Goal: Book appointment/travel/reservation

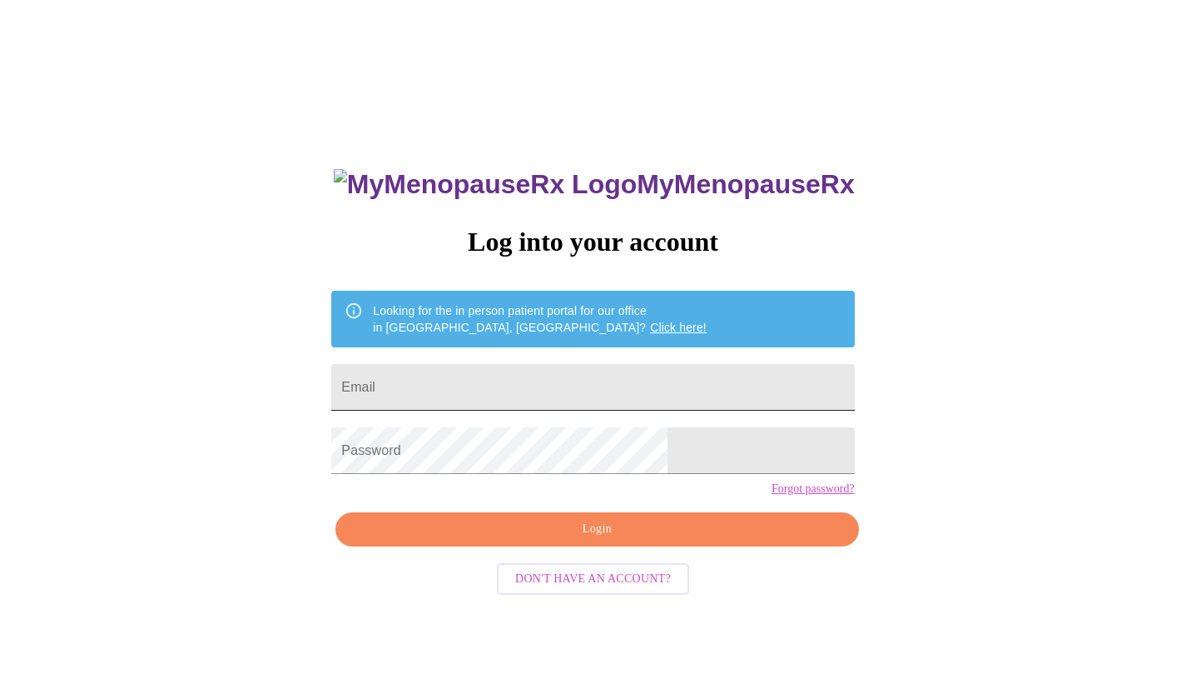
click at [552, 400] on input "Email" at bounding box center [592, 387] width 523 height 47
click at [543, 384] on input "Email" at bounding box center [592, 387] width 523 height 47
click at [584, 372] on input "Email" at bounding box center [592, 387] width 523 height 47
type input "[PERSON_NAME][EMAIL_ADDRESS][DOMAIN_NAME]"
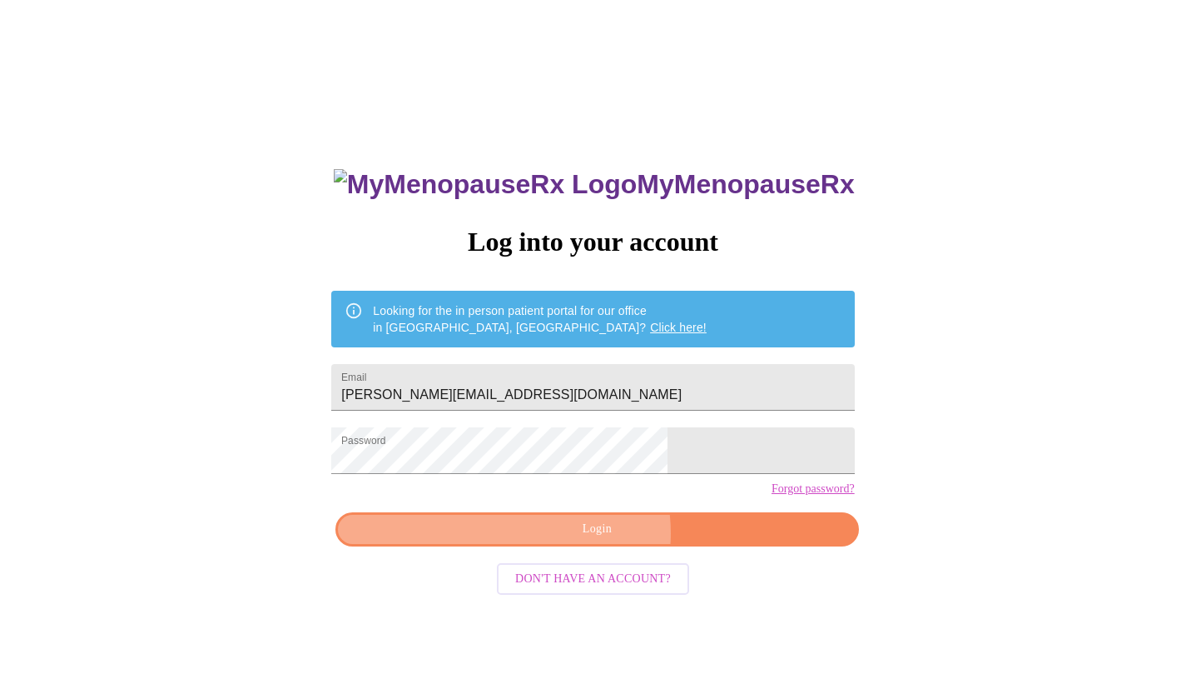
click at [593, 539] on span "Login" at bounding box center [597, 529] width 485 height 21
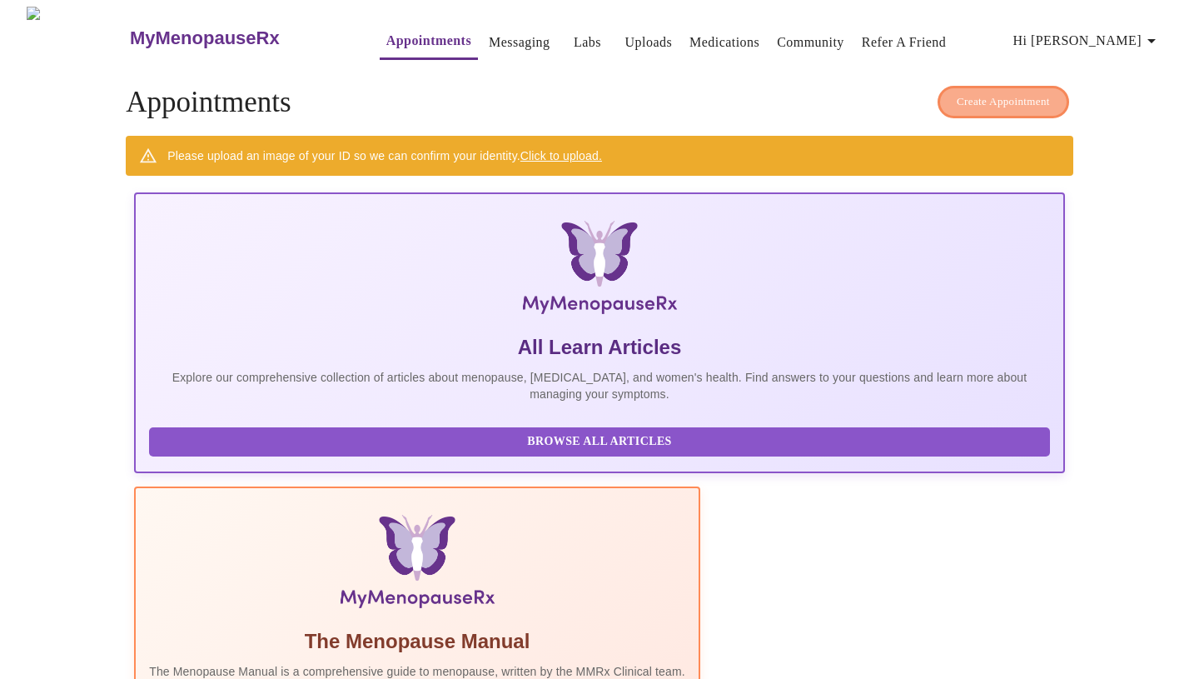
click at [991, 92] on span "Create Appointment" at bounding box center [1003, 101] width 93 height 19
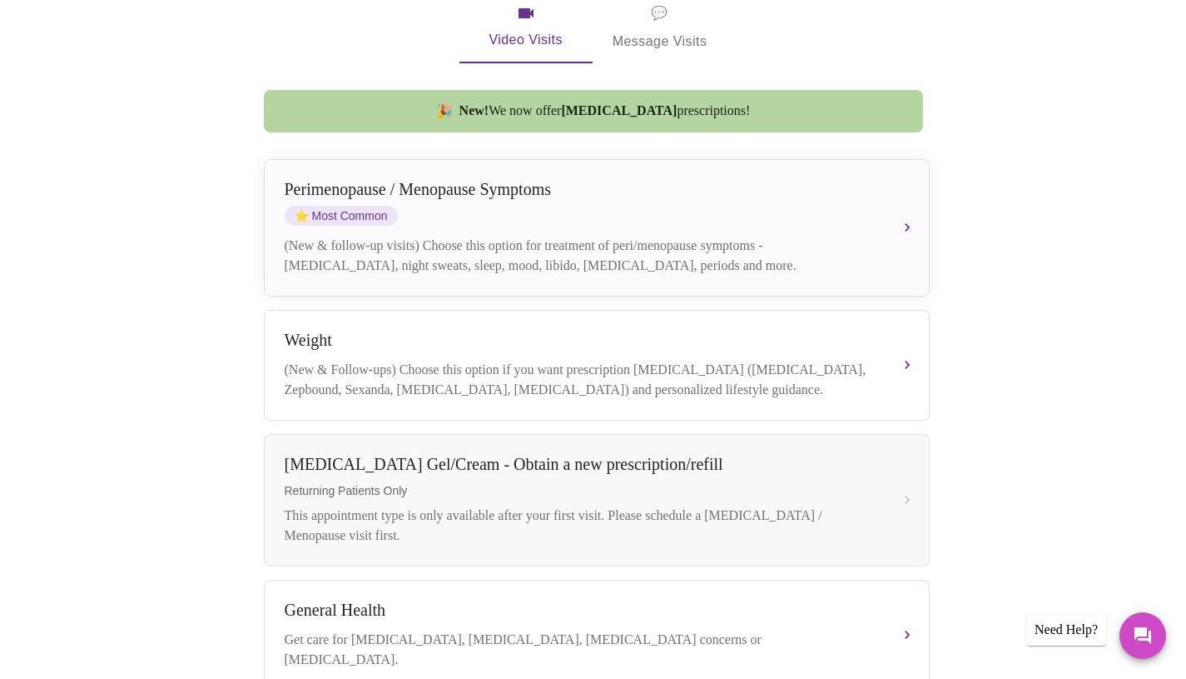
scroll to position [352, 0]
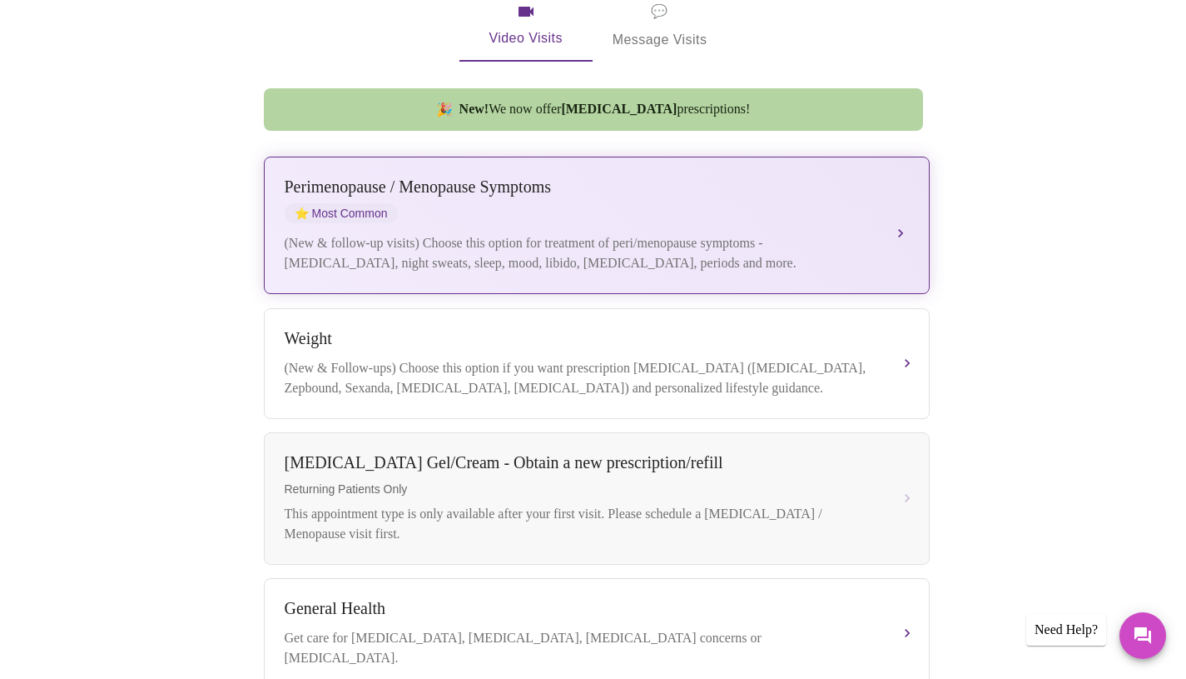
click at [598, 186] on div "[MEDICAL_DATA] / Menopause Symptoms ⭐ Most Common" at bounding box center [580, 200] width 591 height 46
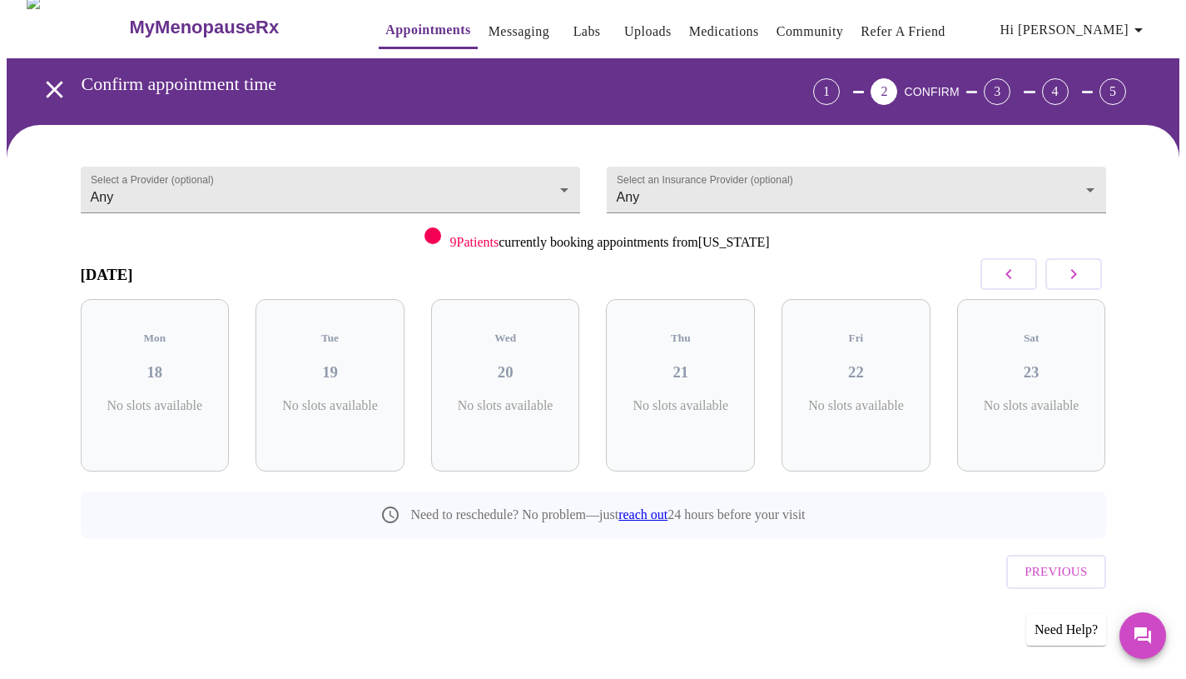
scroll to position [0, 0]
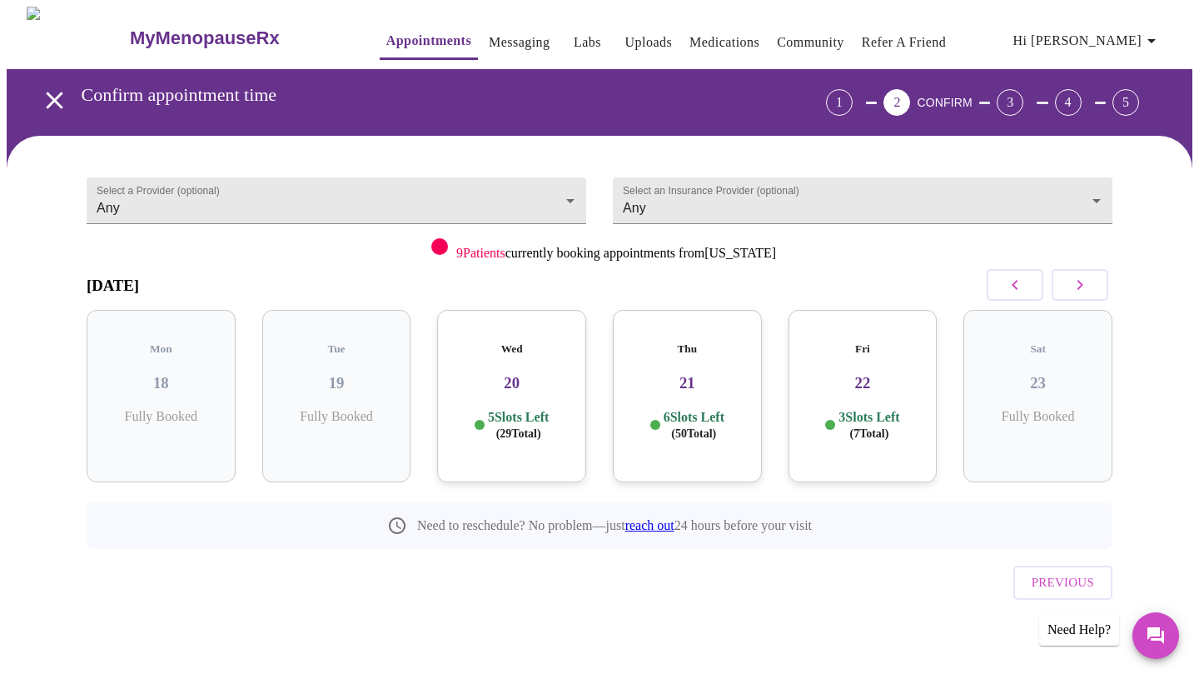
click at [510, 425] on div "Wed 20 5 Slots Left ( 29 Total)" at bounding box center [511, 396] width 149 height 172
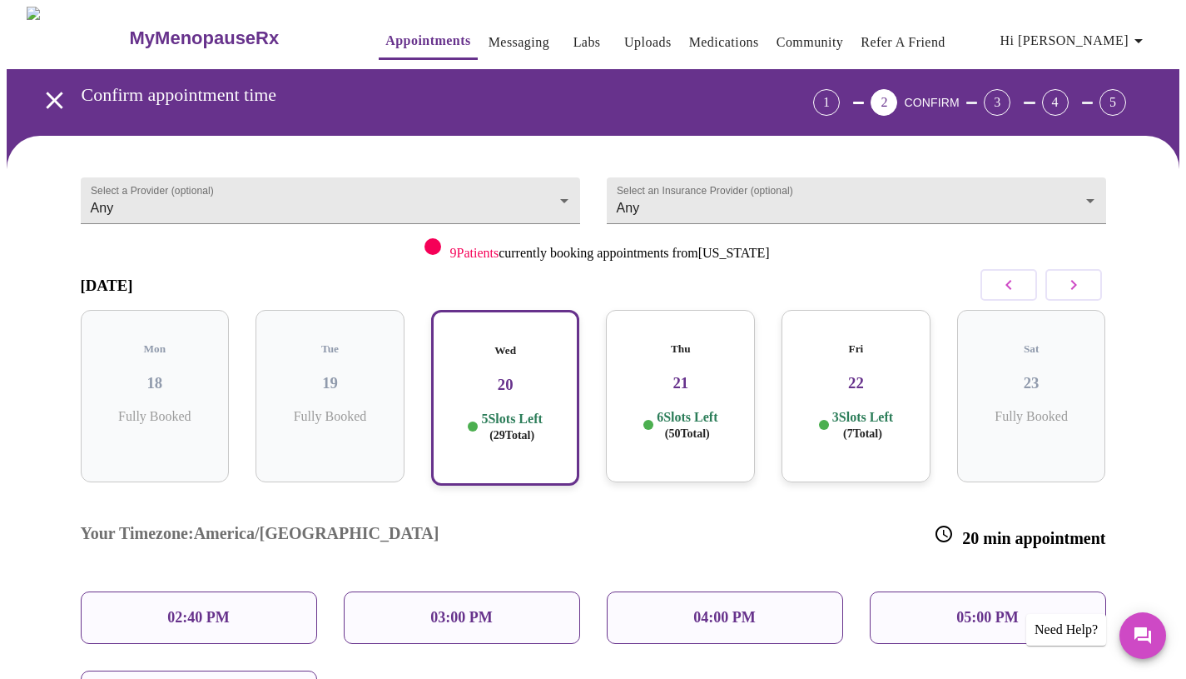
scroll to position [194, 0]
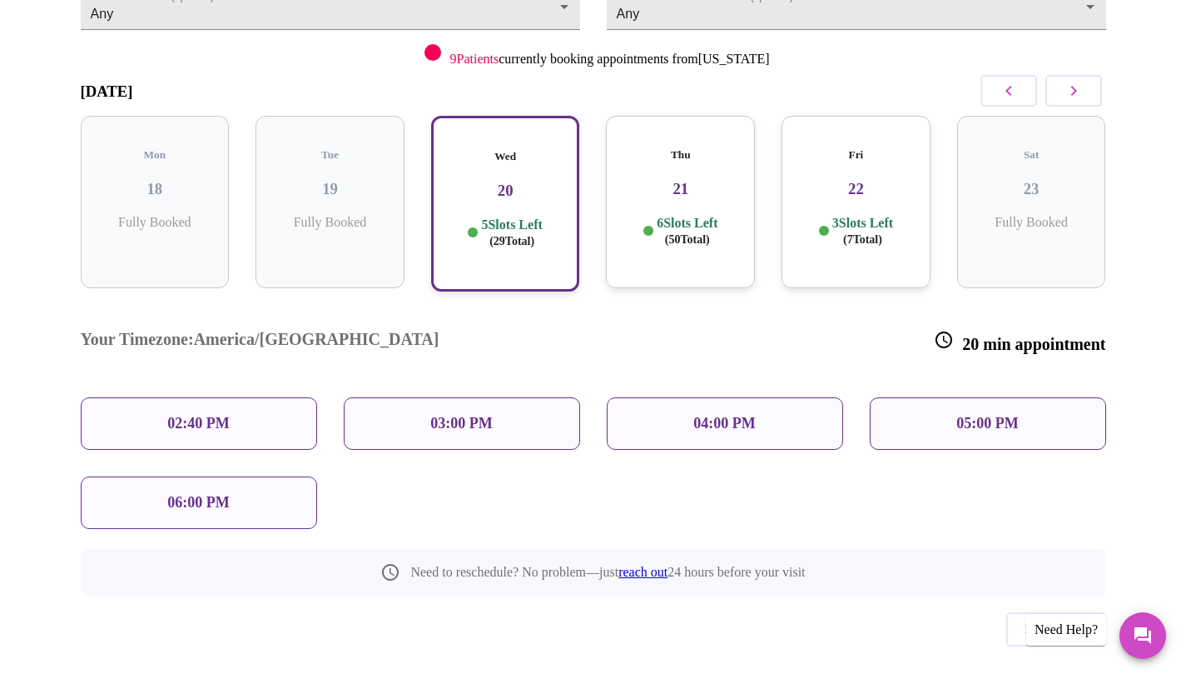
click at [974, 415] on p "05:00 PM" at bounding box center [988, 423] width 62 height 17
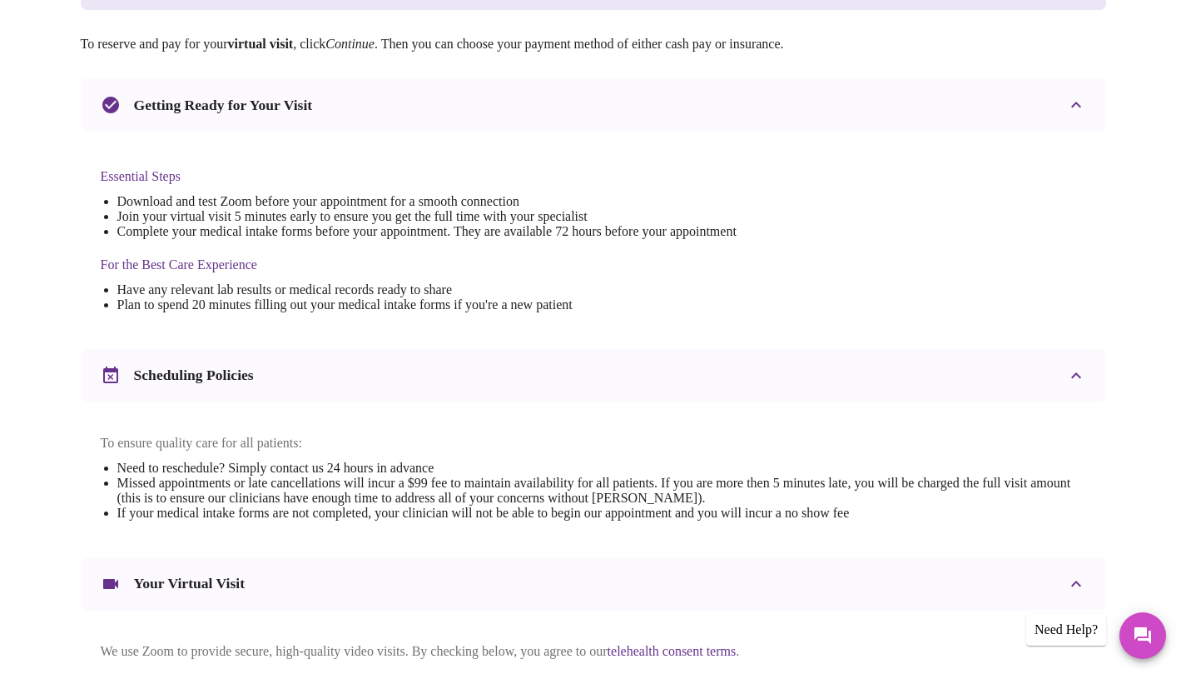
scroll to position [291, 0]
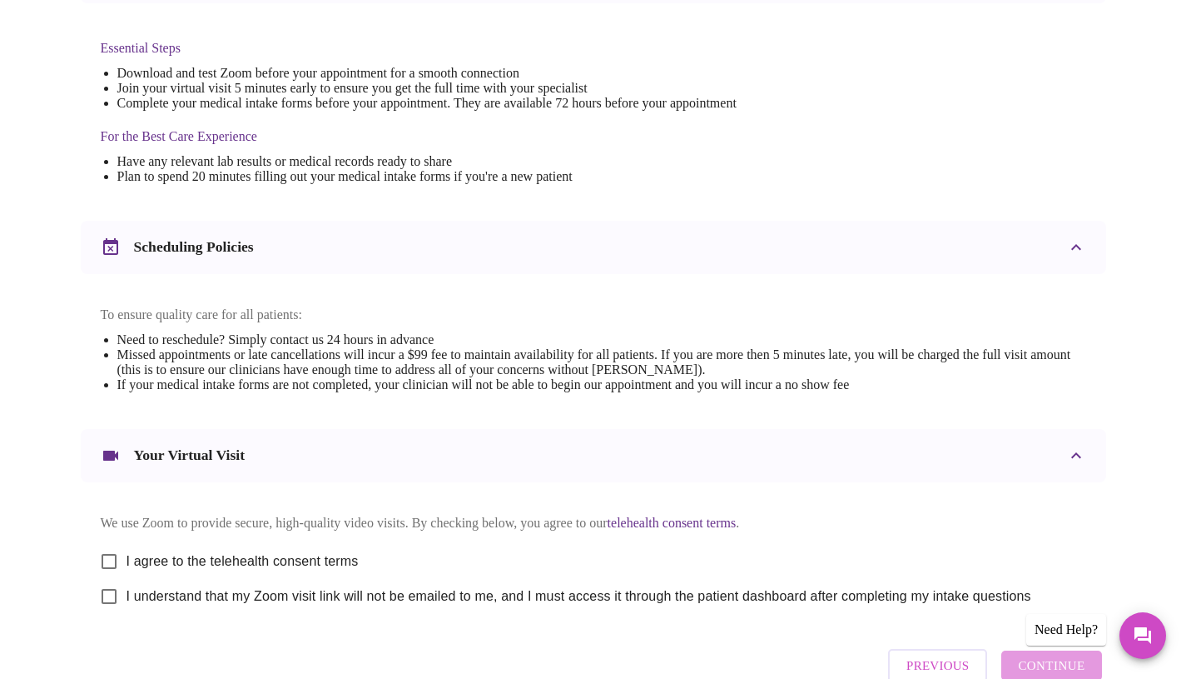
click at [1186, 446] on html "MyMenopauseRx Appointments Messaging Labs Uploads Medications Community Refer a…" at bounding box center [593, 177] width 1186 height 1190
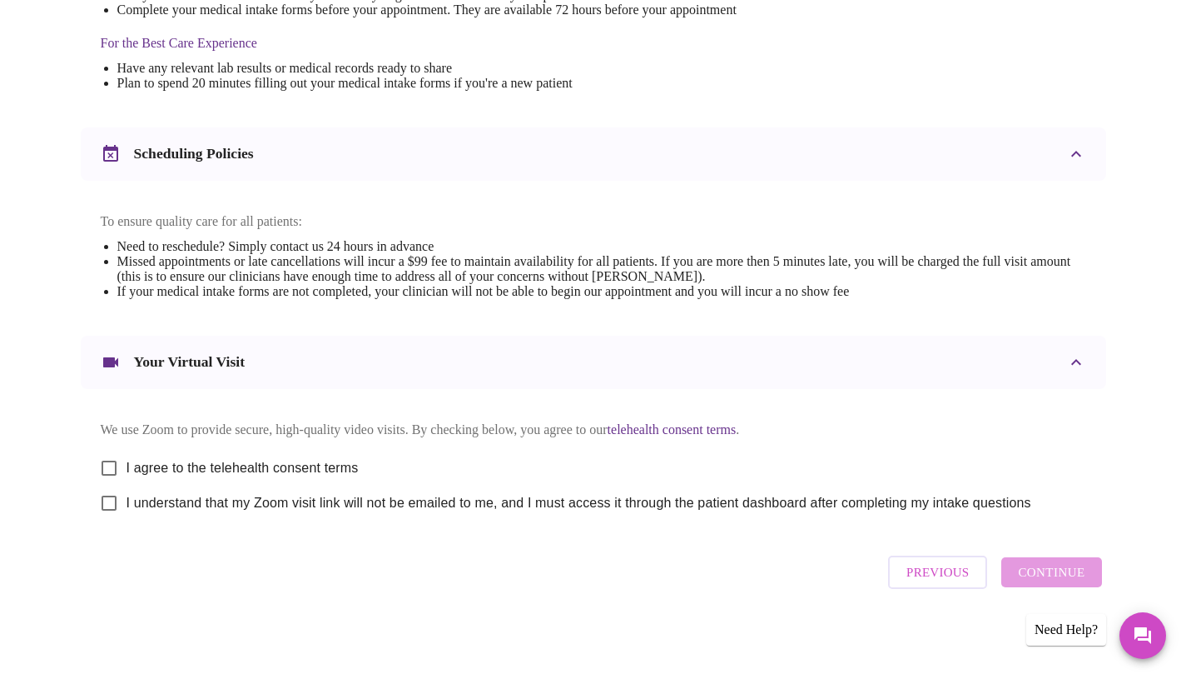
scroll to position [529, 0]
click at [113, 462] on input "I agree to the telehealth consent terms" at bounding box center [109, 467] width 35 height 35
checkbox input "true"
click at [110, 513] on input "I understand that my Zoom visit link will not be emailed to me, and I must acce…" at bounding box center [109, 502] width 35 height 35
checkbox input "true"
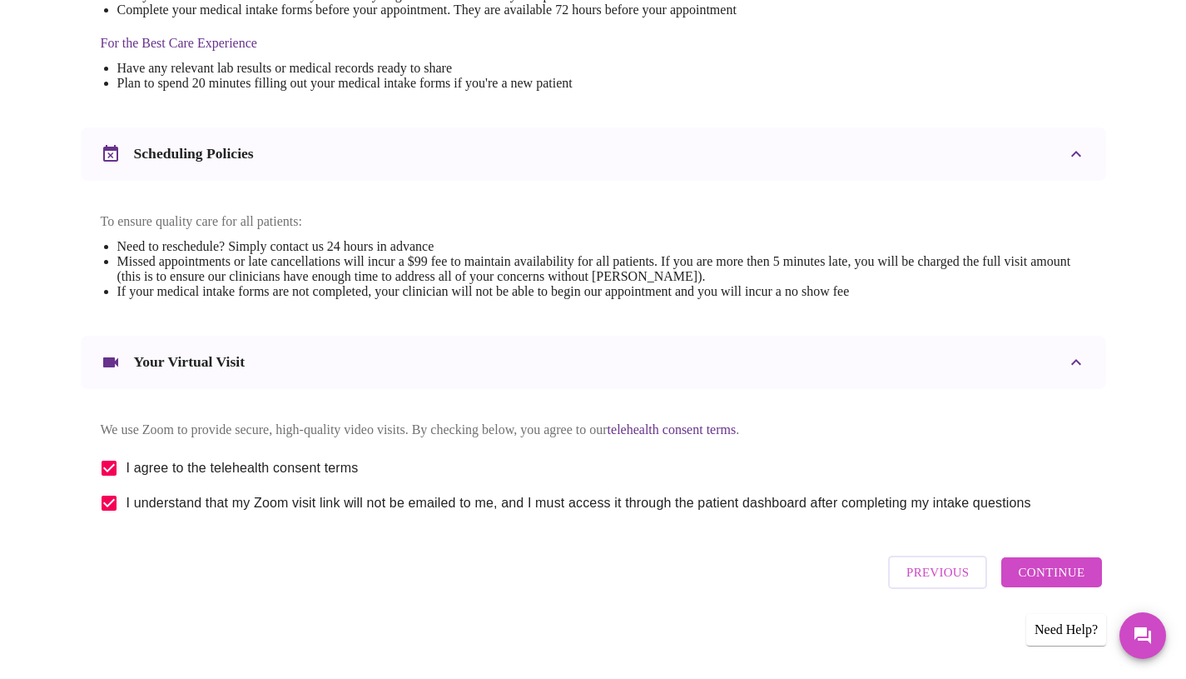
click at [1061, 583] on span "Continue" at bounding box center [1051, 572] width 67 height 22
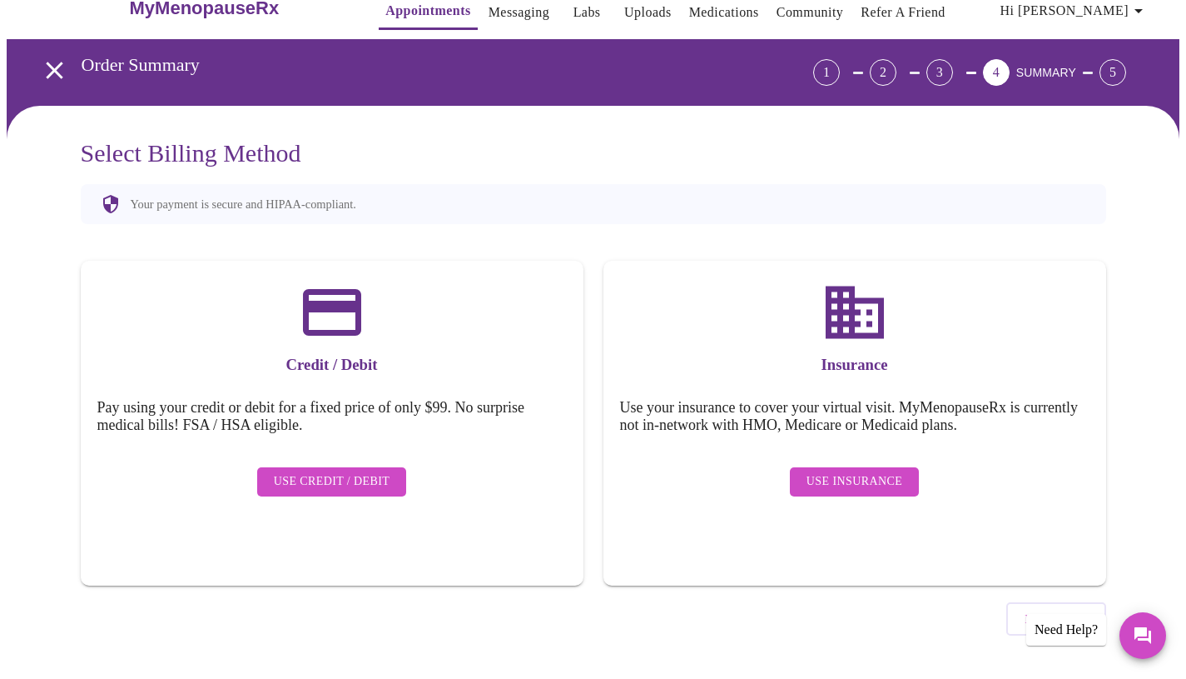
click at [832, 471] on span "Use Insurance" at bounding box center [855, 481] width 96 height 21
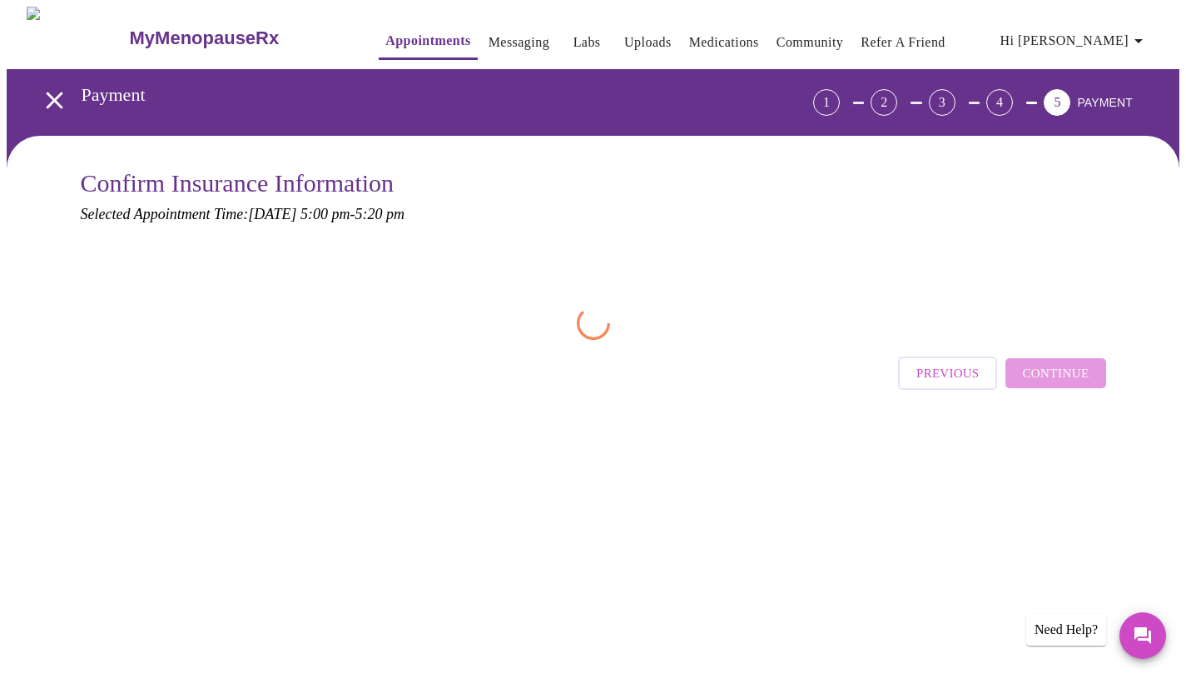
scroll to position [0, 0]
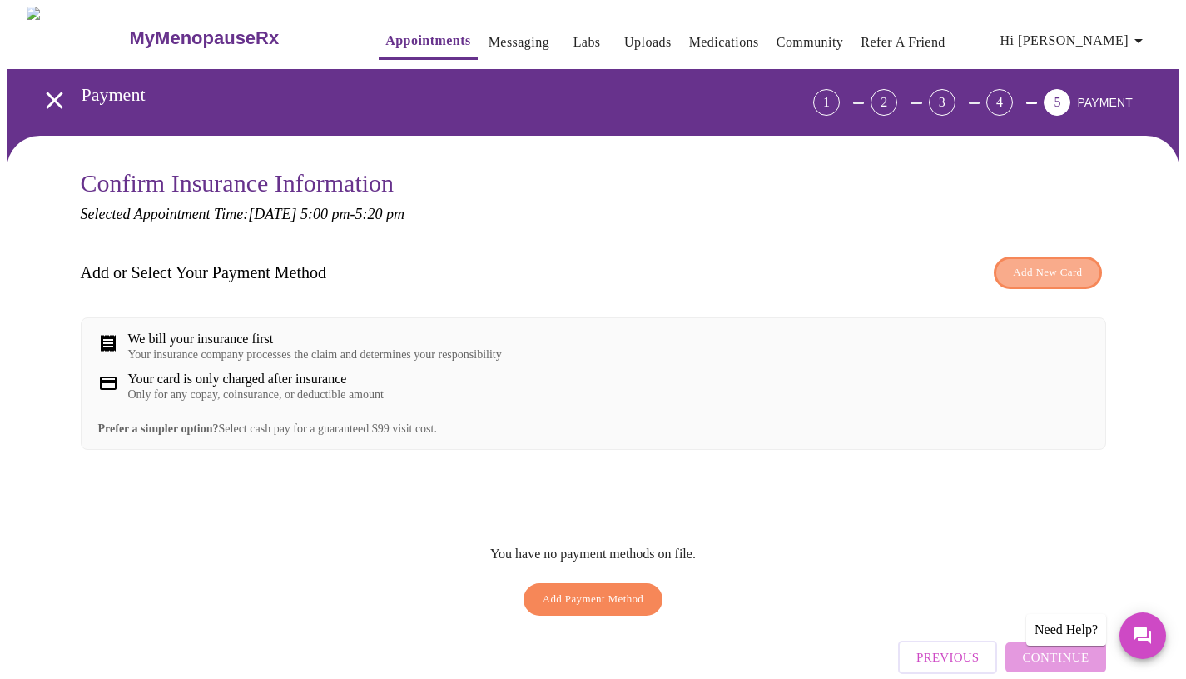
click at [1059, 266] on span "Add New Card" at bounding box center [1047, 272] width 69 height 19
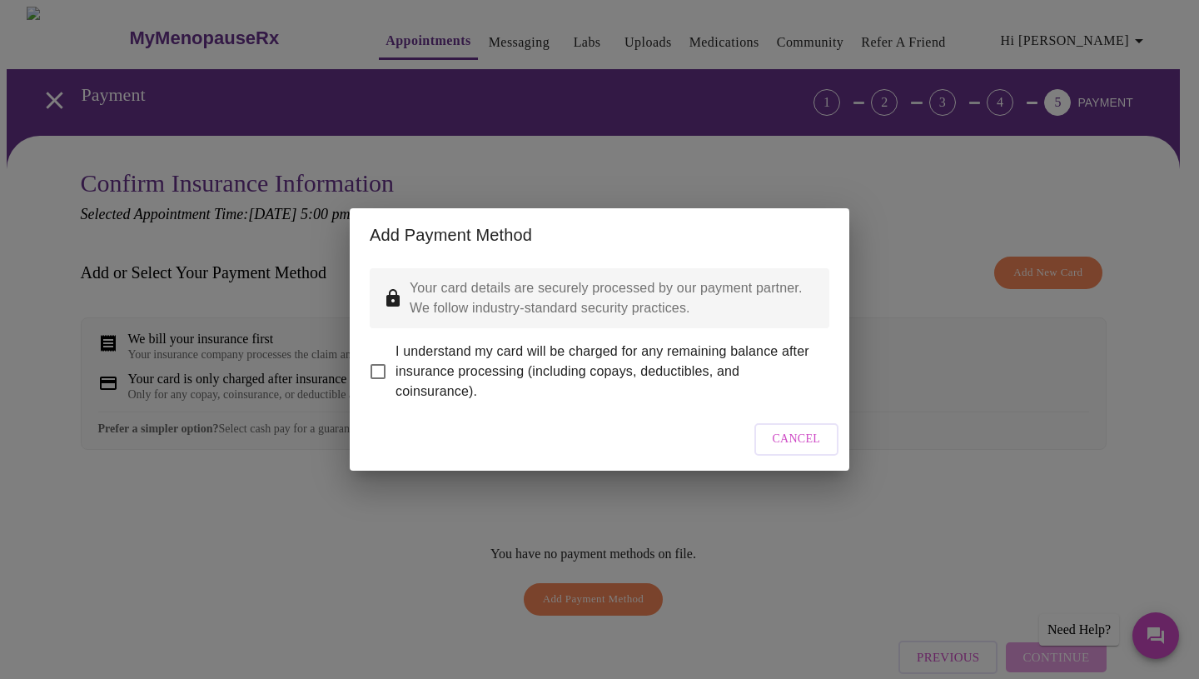
click at [378, 365] on input "I understand my card will be charged for any remaining balance after insurance …" at bounding box center [377, 371] width 35 height 35
checkbox input "true"
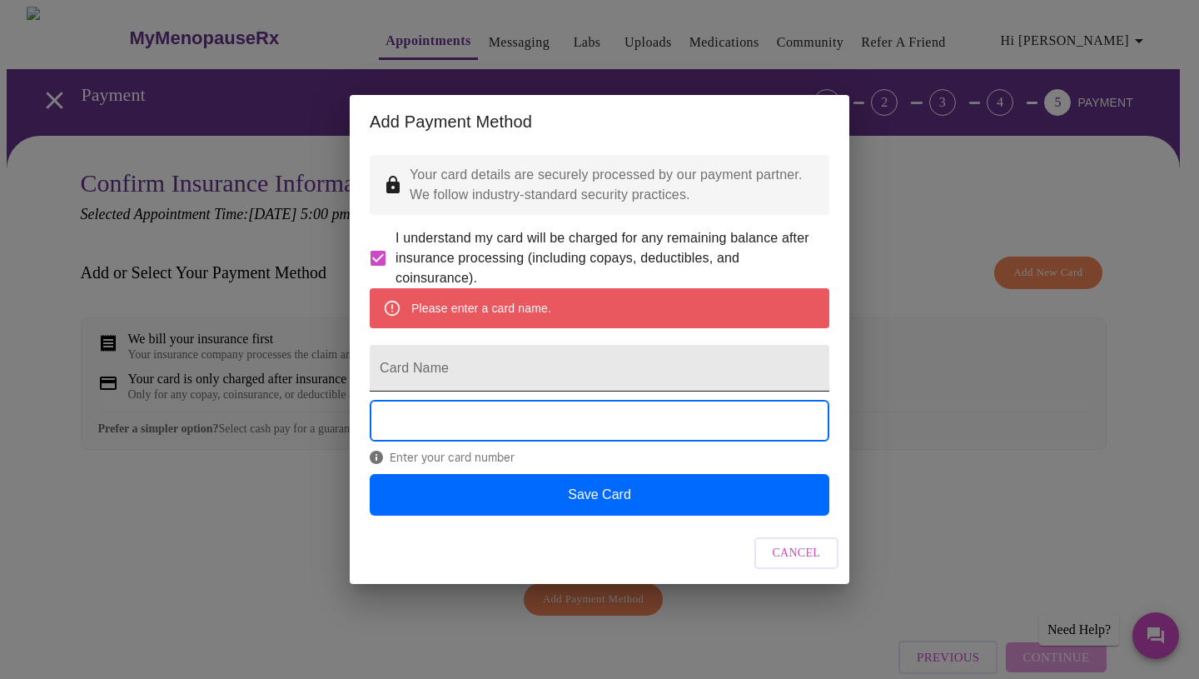
click at [458, 372] on input "Card Name" at bounding box center [600, 368] width 460 height 47
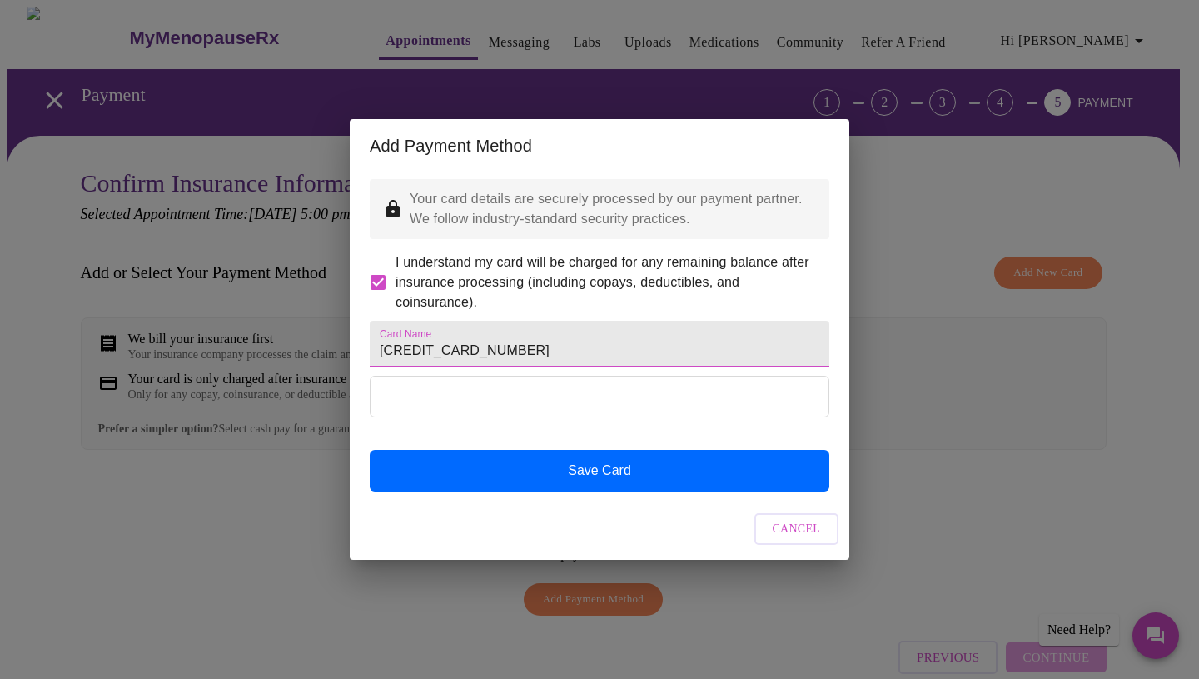
type input "[CREDIT_CARD_NUMBER]"
drag, startPoint x: 511, startPoint y: 347, endPoint x: 408, endPoint y: 350, distance: 103.3
click at [334, 365] on div "Add Payment Method Your card details are securely processed by our payment part…" at bounding box center [599, 339] width 1199 height 679
drag, startPoint x: 408, startPoint y: 350, endPoint x: 465, endPoint y: 347, distance: 57.5
click at [421, 348] on div "Your card details are securely processed by our payment partner. We follow indu…" at bounding box center [600, 335] width 500 height 326
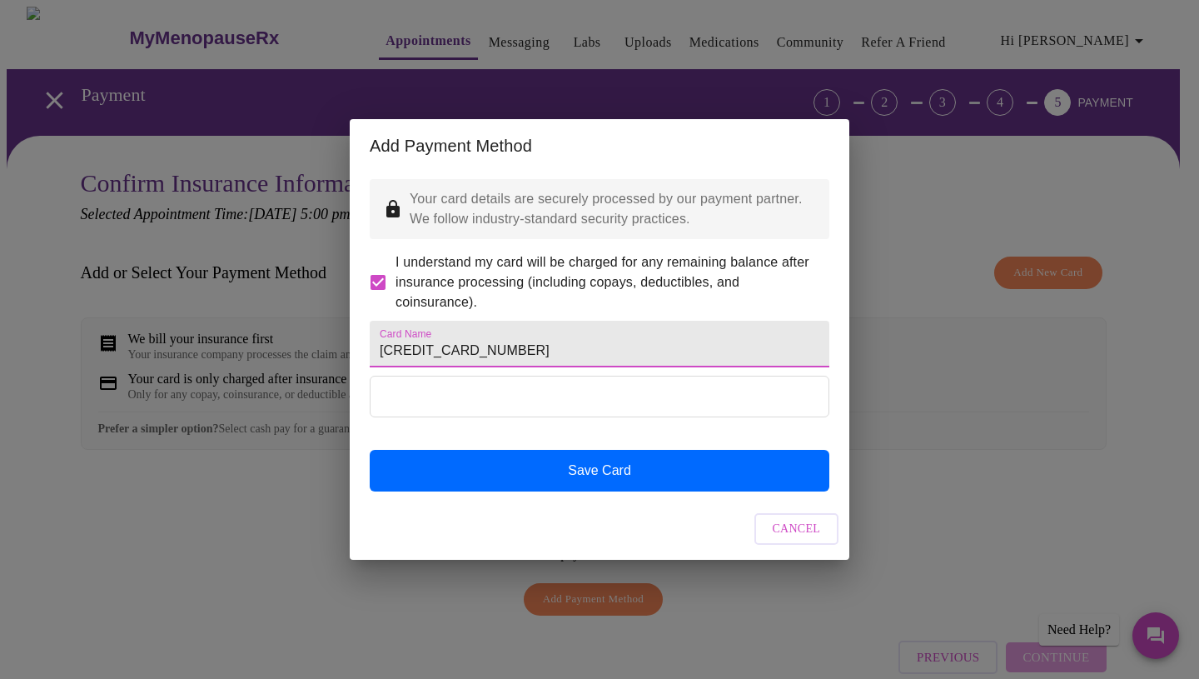
drag, startPoint x: 527, startPoint y: 352, endPoint x: 377, endPoint y: 344, distance: 150.1
click at [377, 344] on input "[CREDIT_CARD_NUMBER]" at bounding box center [600, 344] width 460 height 47
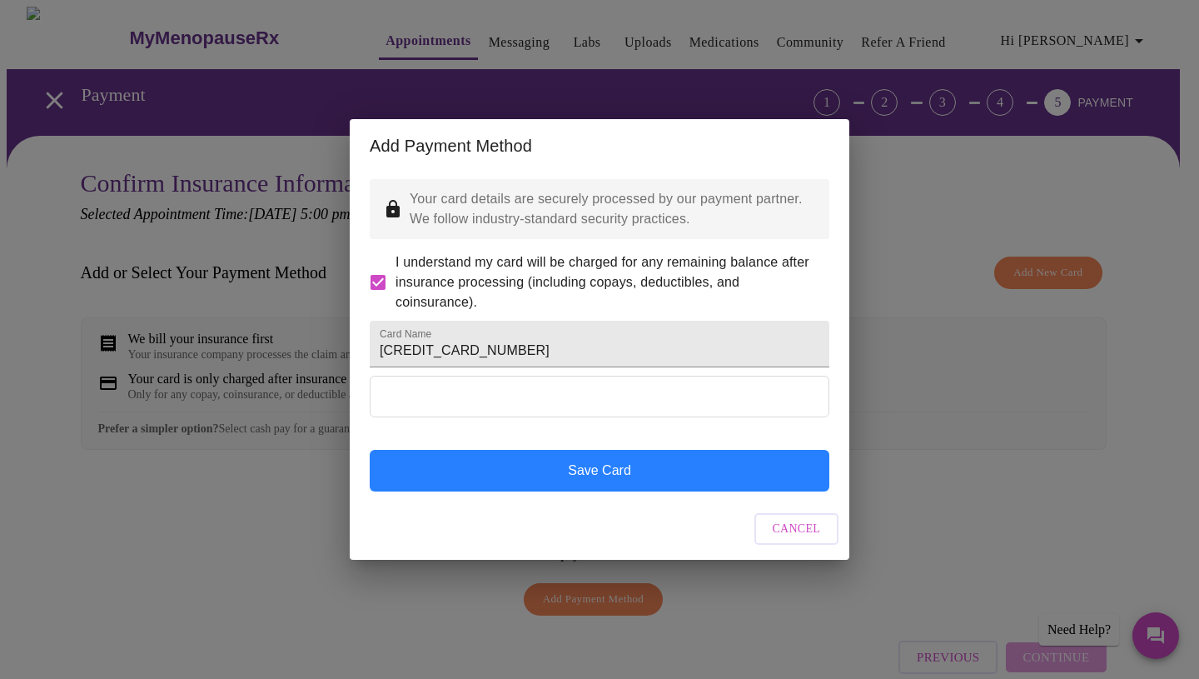
click at [580, 491] on button "Save Card" at bounding box center [600, 471] width 460 height 42
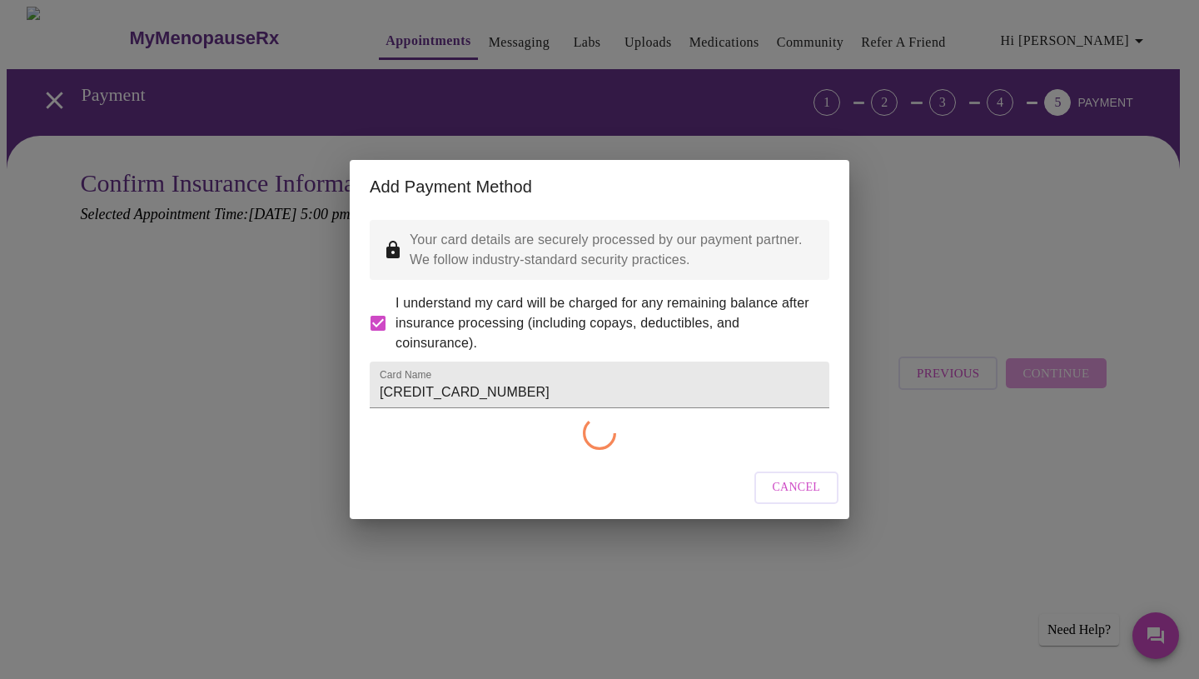
checkbox input "false"
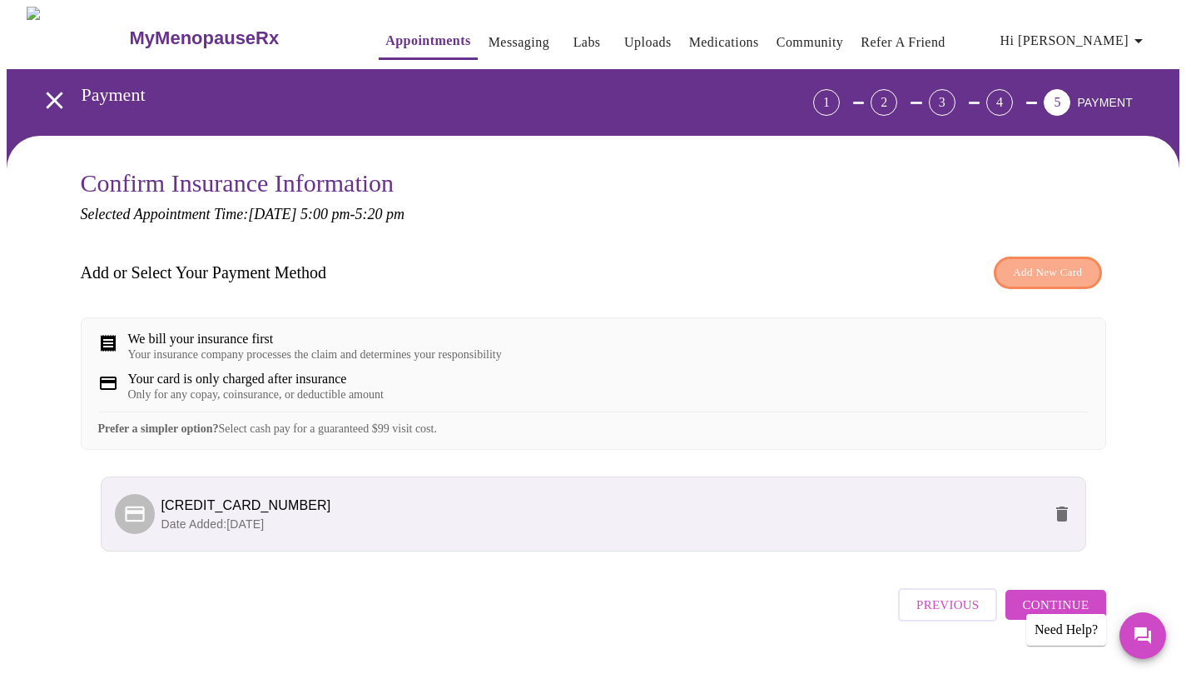
click at [1052, 267] on span "Add New Card" at bounding box center [1047, 272] width 69 height 19
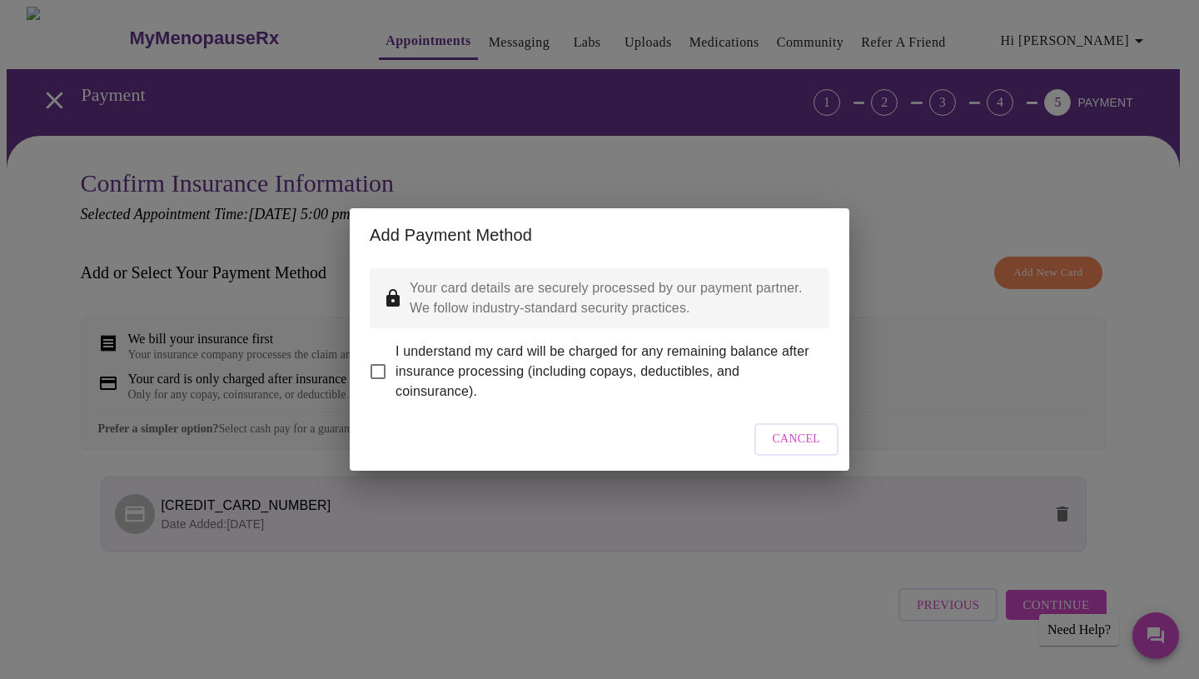
click at [831, 275] on div "Your card details are securely processed by our payment partner. We follow indu…" at bounding box center [600, 334] width 500 height 147
click at [940, 327] on div "Add Payment Method Your card details are securely processed by our payment part…" at bounding box center [599, 339] width 1199 height 679
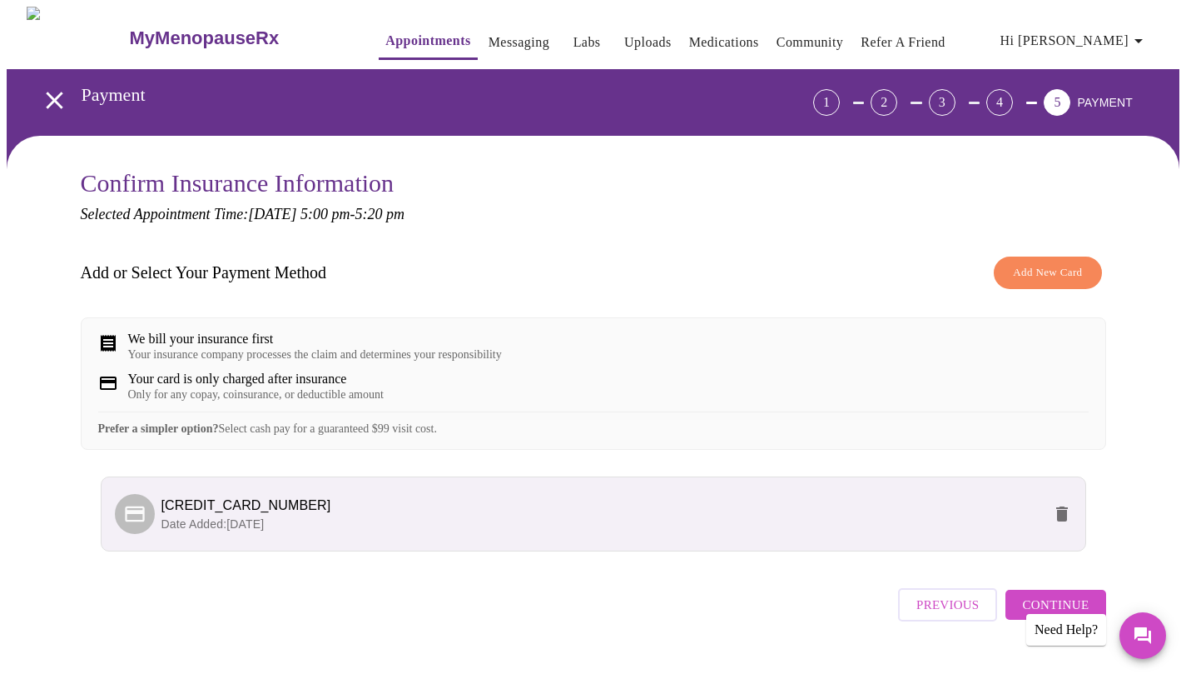
click at [1118, 33] on span "Hi [PERSON_NAME]" at bounding box center [1075, 40] width 148 height 23
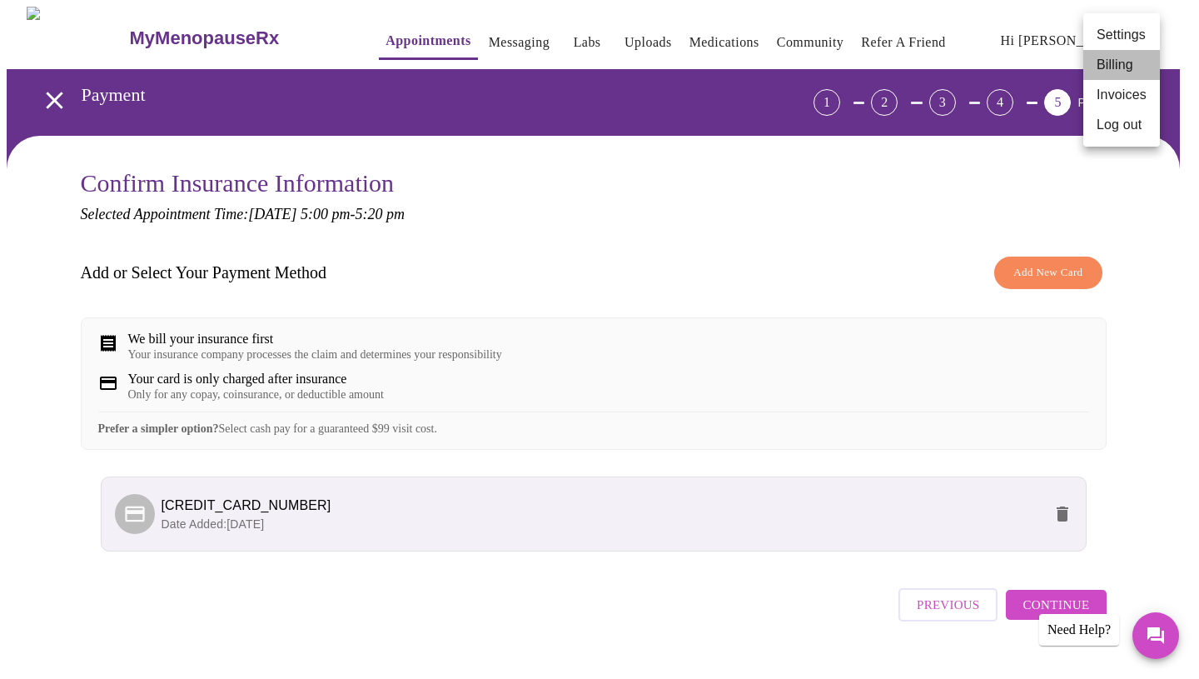
click at [1113, 61] on li "Billing" at bounding box center [1121, 65] width 77 height 30
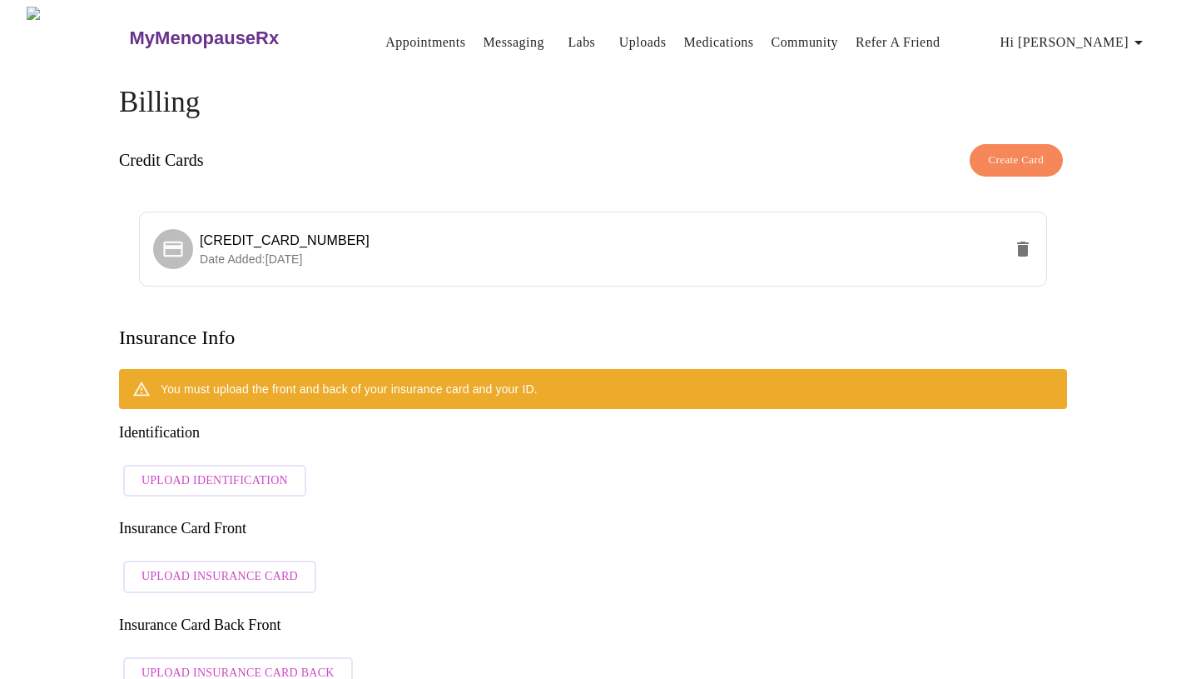
click at [261, 470] on span "Upload Identification" at bounding box center [215, 480] width 147 height 21
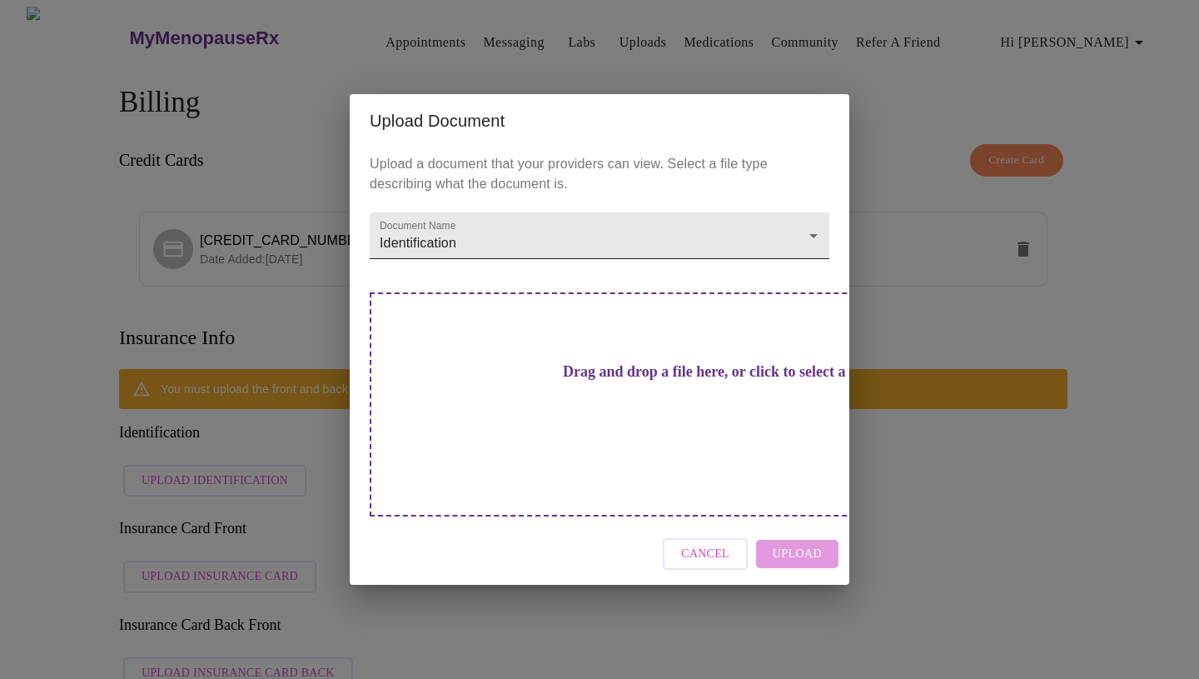
click at [500, 262] on body "MyMenopauseRx Appointments Messaging Labs Uploads Medications Community Refer a…" at bounding box center [600, 609] width 1186 height 1204
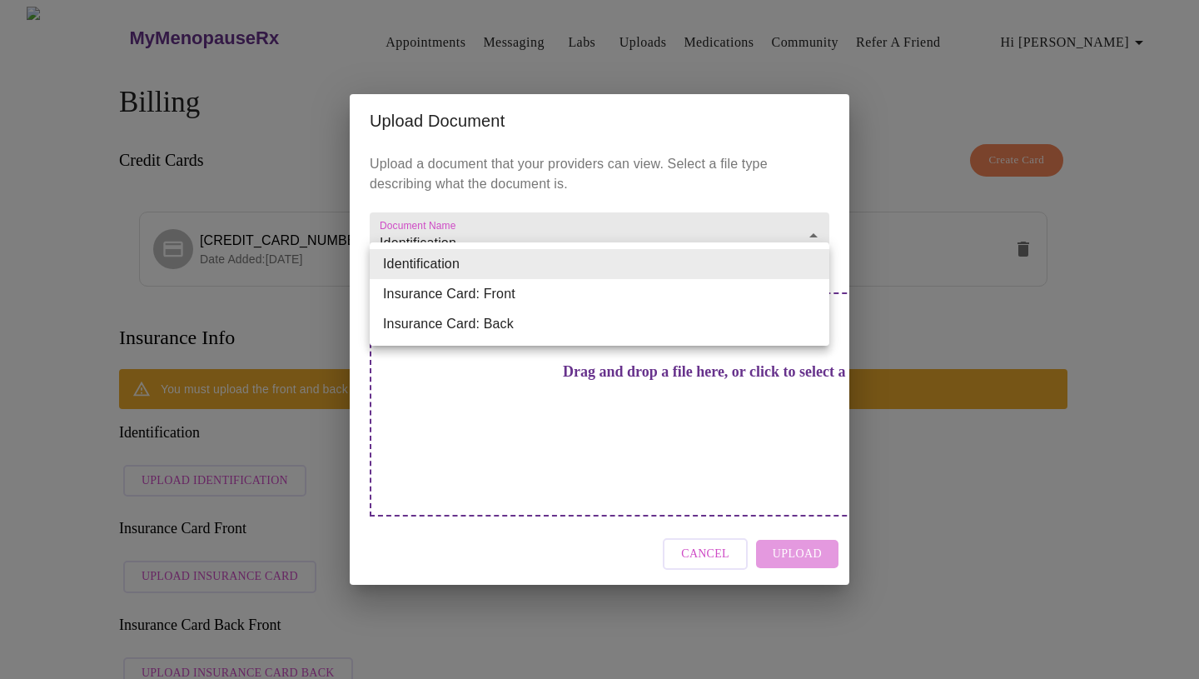
click at [495, 297] on li "Insurance Card: Front" at bounding box center [600, 294] width 460 height 30
type input "Insurance Card: Front"
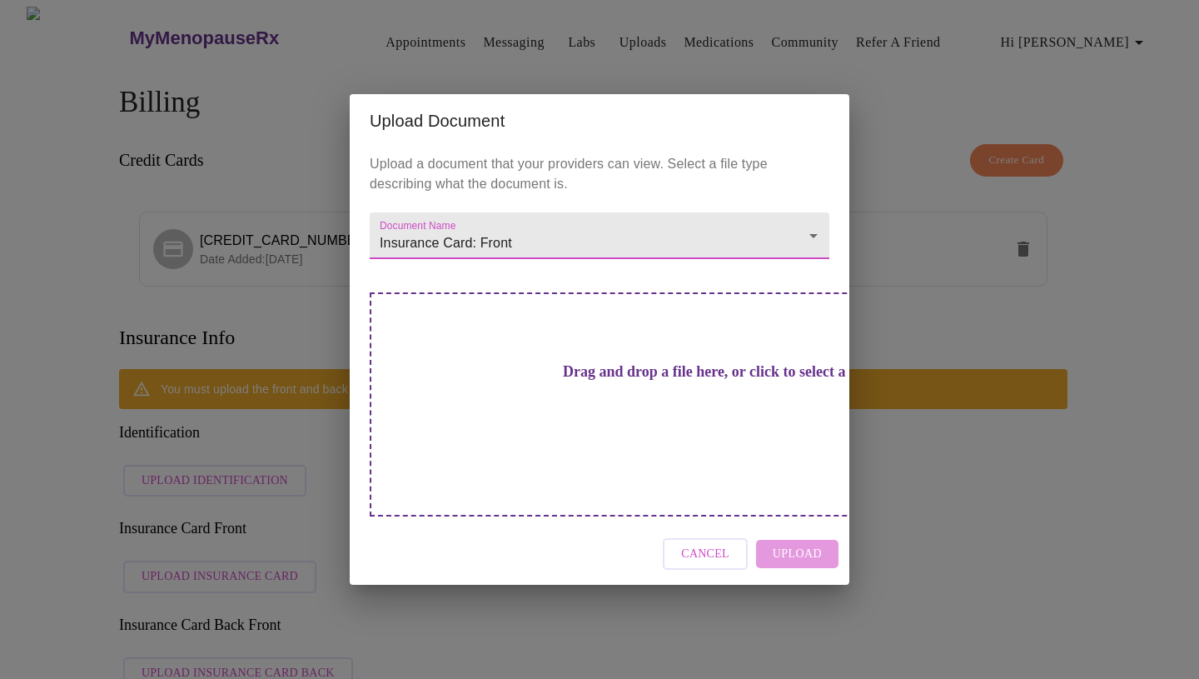
click at [721, 544] on span "Cancel" at bounding box center [705, 554] width 48 height 21
